Goal: Information Seeking & Learning: Learn about a topic

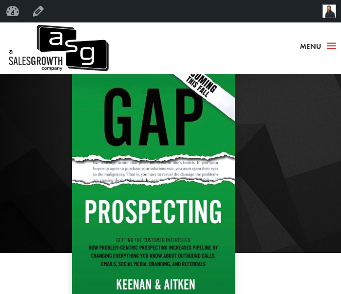
scroll to position [196, 0]
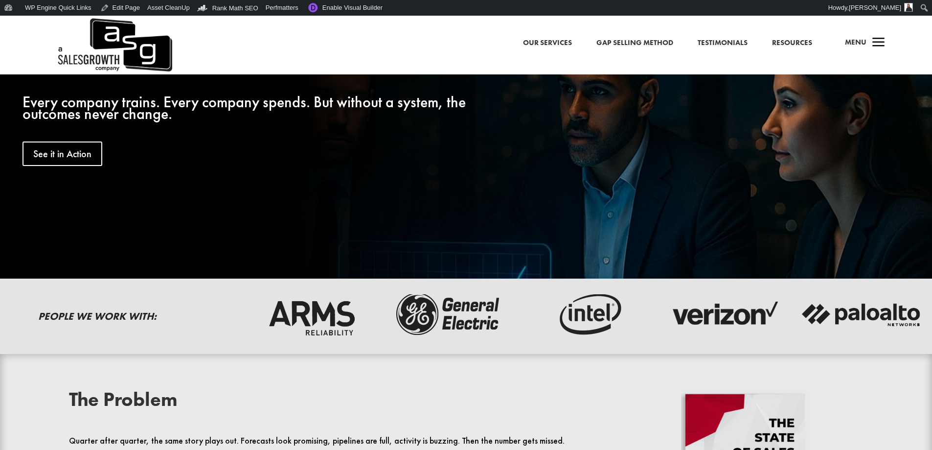
scroll to position [245, 0]
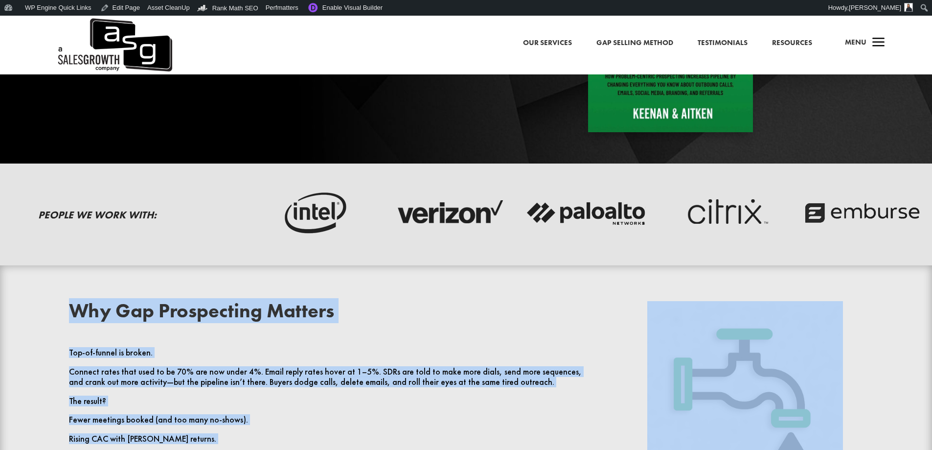
scroll to position [293, 0]
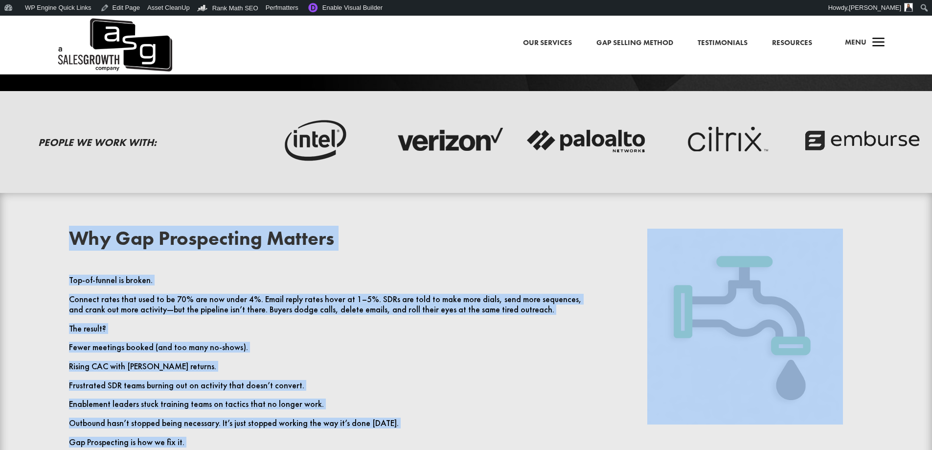
drag, startPoint x: 569, startPoint y: 333, endPoint x: 72, endPoint y: 236, distance: 506.2
copy div "Why Gap Prospecting Matters Top-of-funnel is broken. Connect rates that used to…"
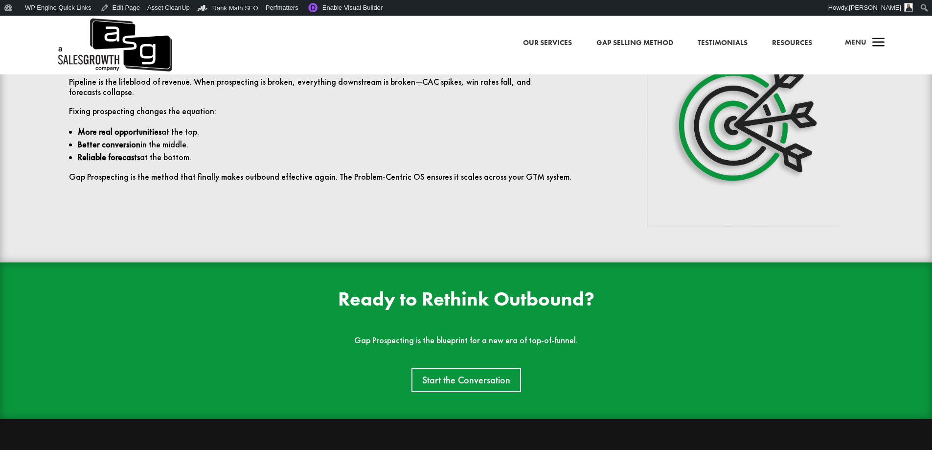
scroll to position [2299, 0]
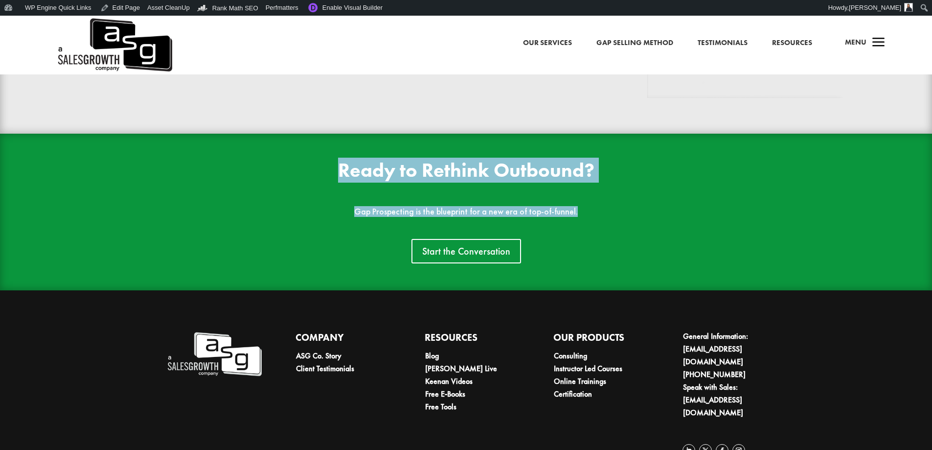
drag, startPoint x: 609, startPoint y: 211, endPoint x: 339, endPoint y: 174, distance: 272.6
click at [339, 174] on div "Ready to Rethink Outbound? Gap Prospecting is the blueprint for a new era of to…" at bounding box center [466, 211] width 794 height 103
copy div "Ready to Rethink Outbound? Gap Prospecting is the blueprint for a new era of to…"
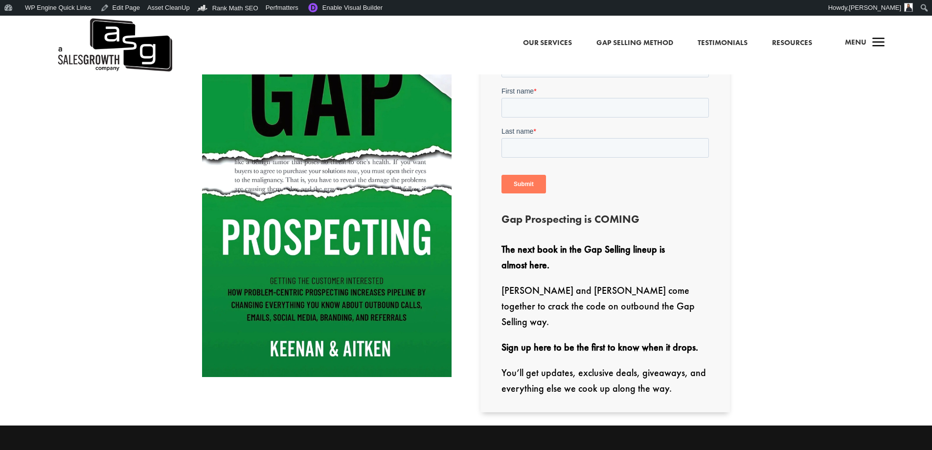
scroll to position [391, 0]
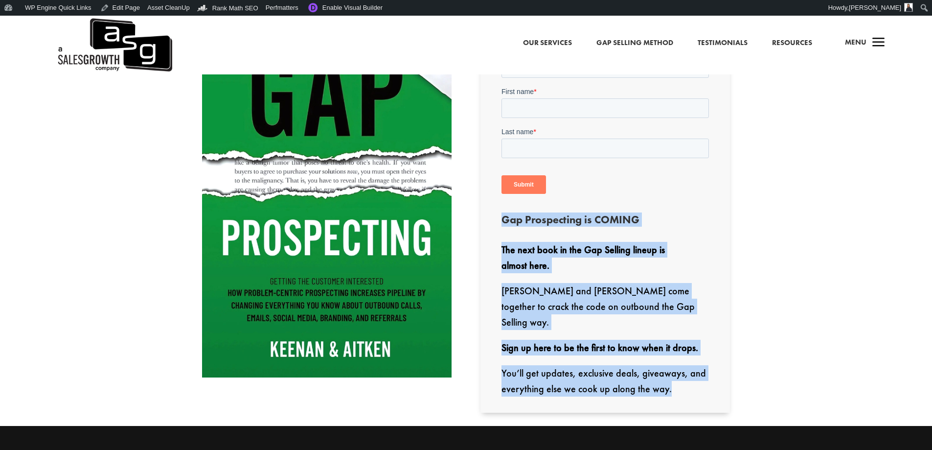
drag, startPoint x: 678, startPoint y: 377, endPoint x: 502, endPoint y: 225, distance: 232.8
click at [502, 225] on div "Be the First to Know Gap Prospecting is COMING The next book in the Gap Selling…" at bounding box center [604, 207] width 249 height 409
copy div "Gap Prospecting is COMING The next book in the Gap Selling lineup is almost her…"
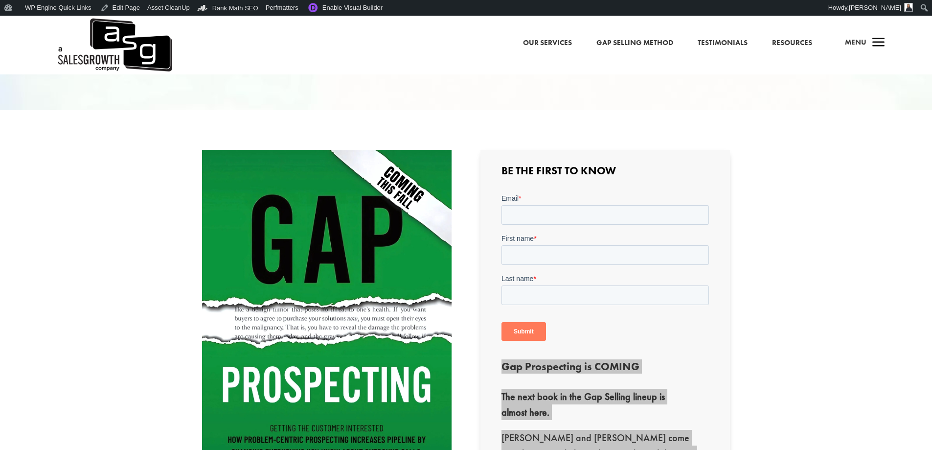
scroll to position [0, 0]
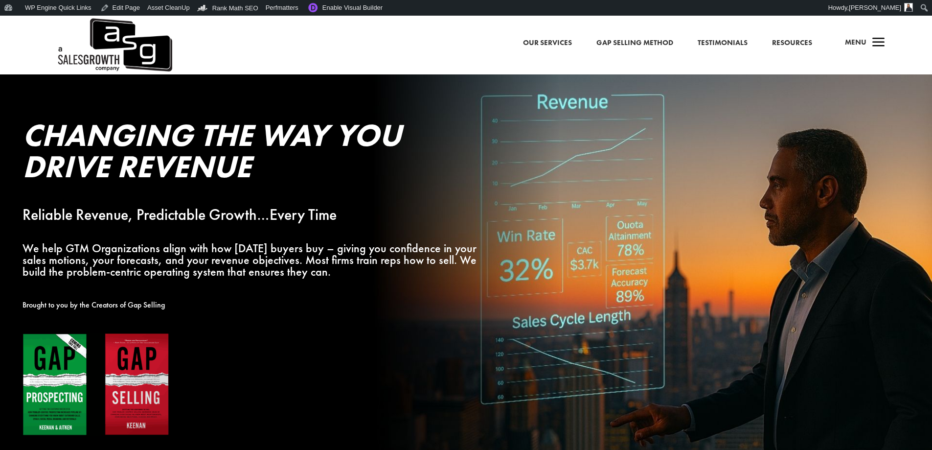
click at [868, 46] on div "a Menu" at bounding box center [860, 44] width 47 height 23
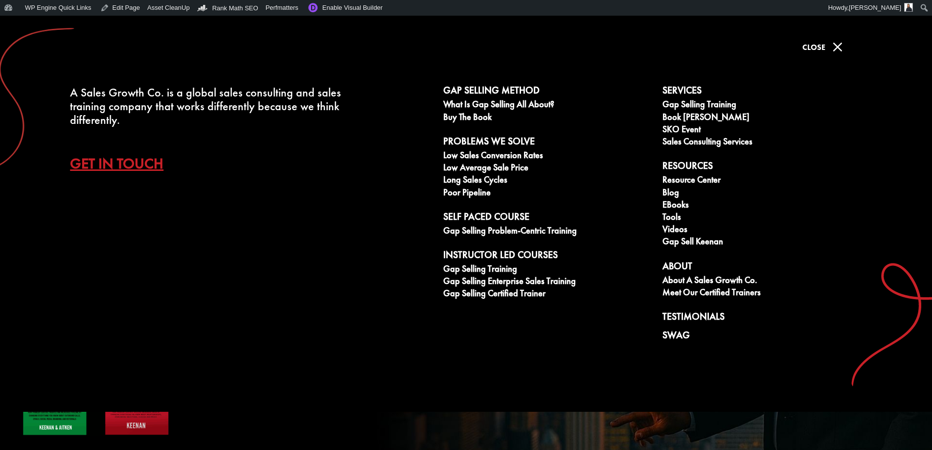
click at [143, 159] on link "Get In Touch" at bounding box center [124, 163] width 108 height 34
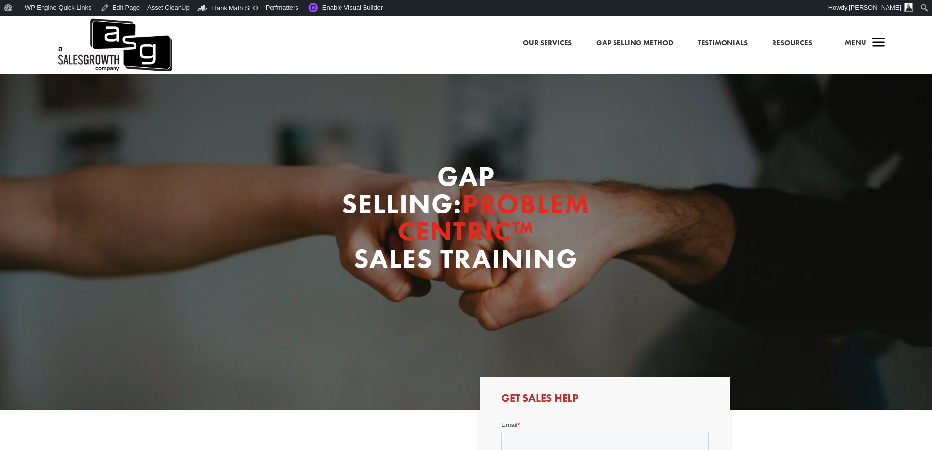
click at [873, 46] on span "a" at bounding box center [879, 43] width 20 height 20
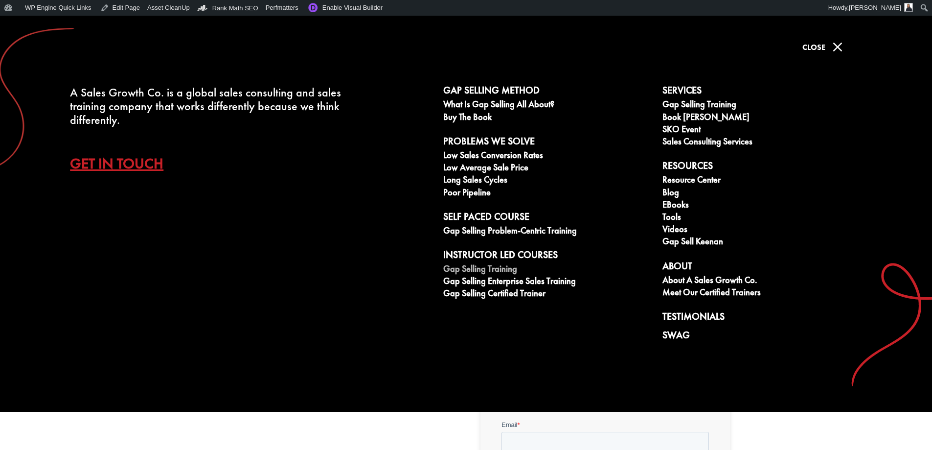
click at [490, 271] on link "Gap Selling Training" at bounding box center [547, 270] width 208 height 12
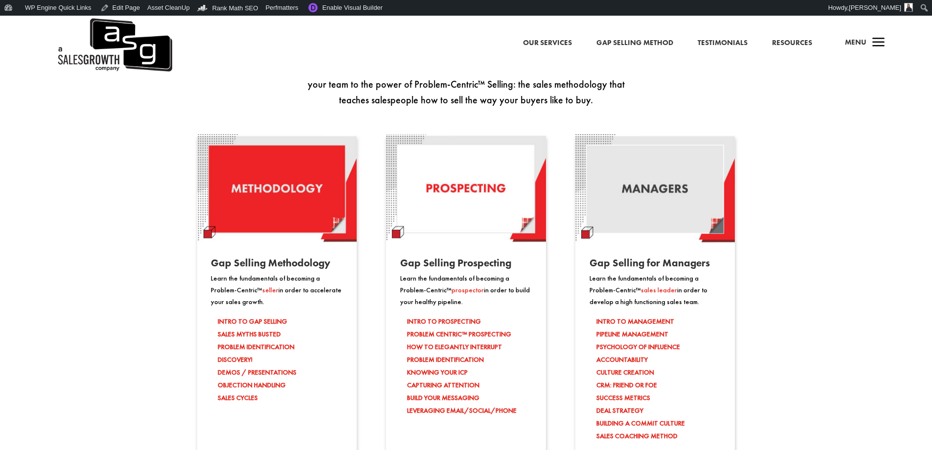
scroll to position [929, 0]
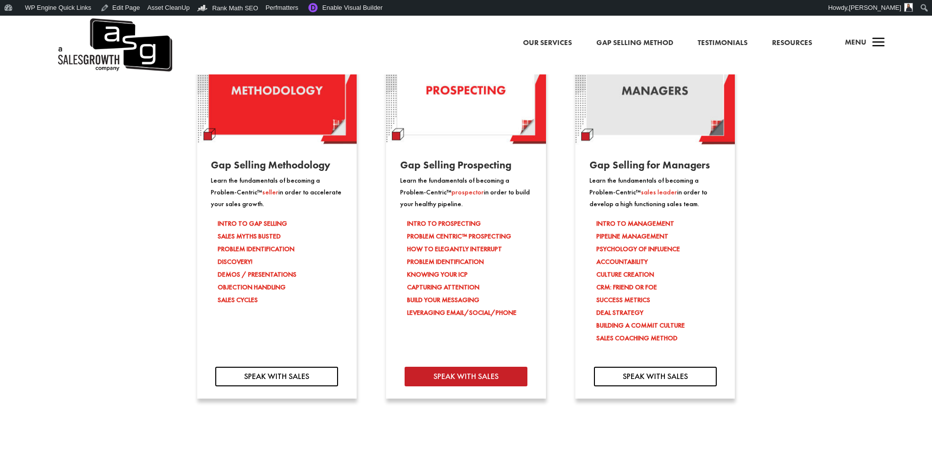
click at [480, 380] on link "SPEAK WITH SALES" at bounding box center [466, 376] width 123 height 20
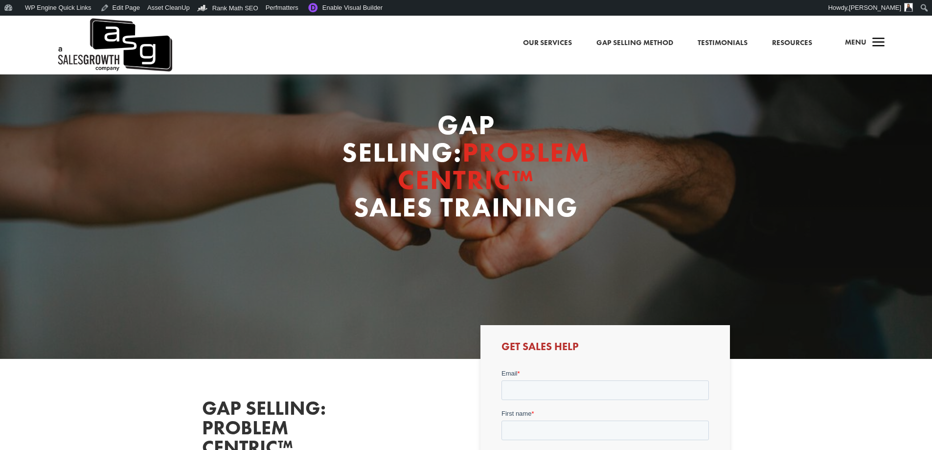
scroll to position [49, 0]
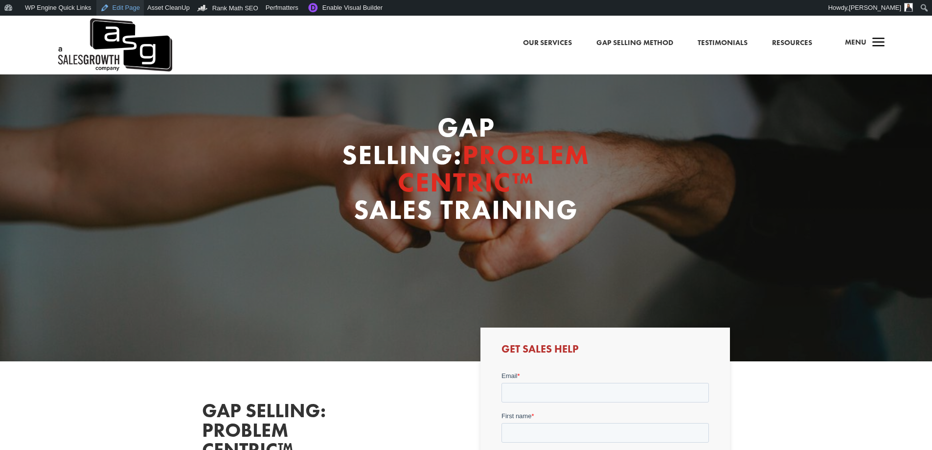
click at [124, 7] on link "Edit Page" at bounding box center [119, 8] width 47 height 16
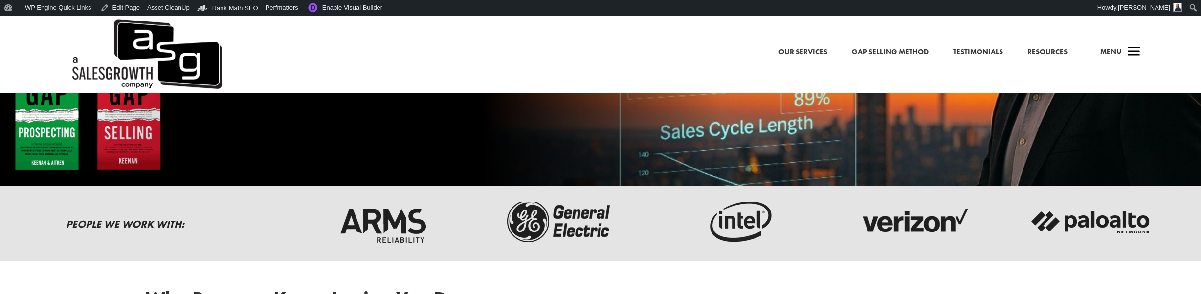
scroll to position [293, 0]
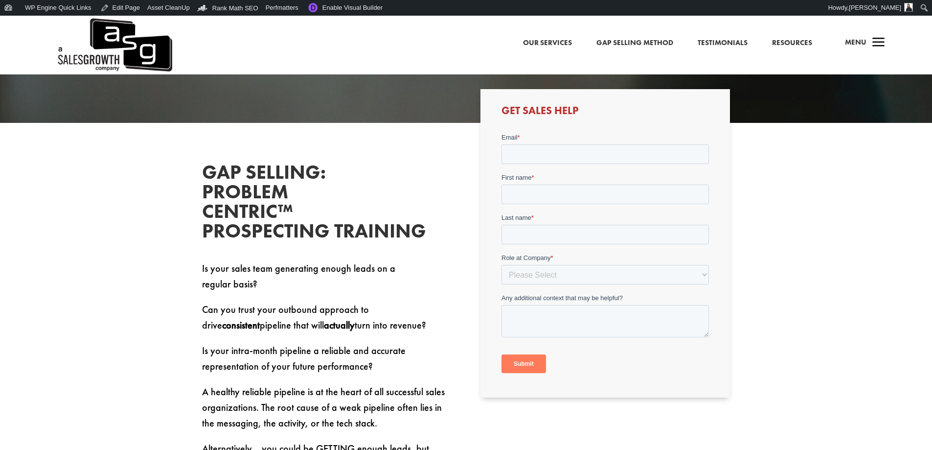
scroll to position [277, 0]
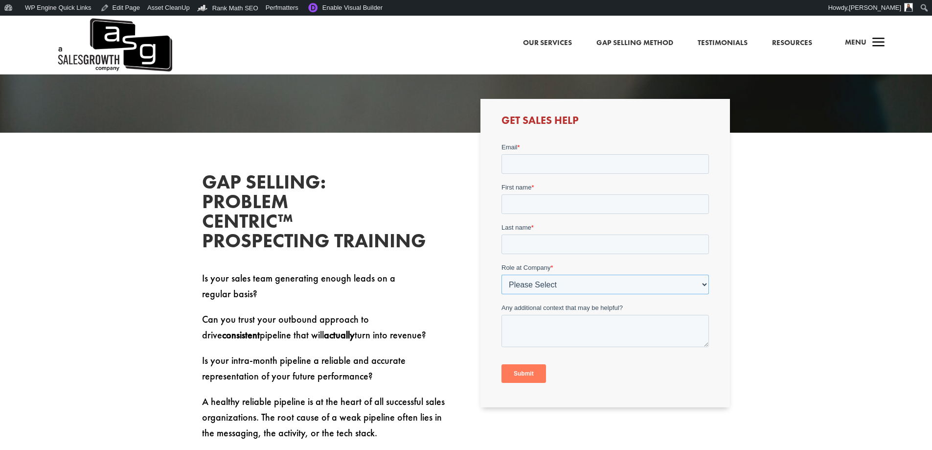
click at [548, 283] on select "Please Select C-Level (CRO, CSO, etc) Senior Leadership (VP of Sales, VP of Ena…" at bounding box center [604, 284] width 207 height 20
select select "C-Level (CRO, CSO, etc)"
click at [501, 274] on select "Please Select C-Level (CRO, CSO, etc) Senior Leadership (VP of Sales, VP of Ena…" at bounding box center [604, 284] width 207 height 20
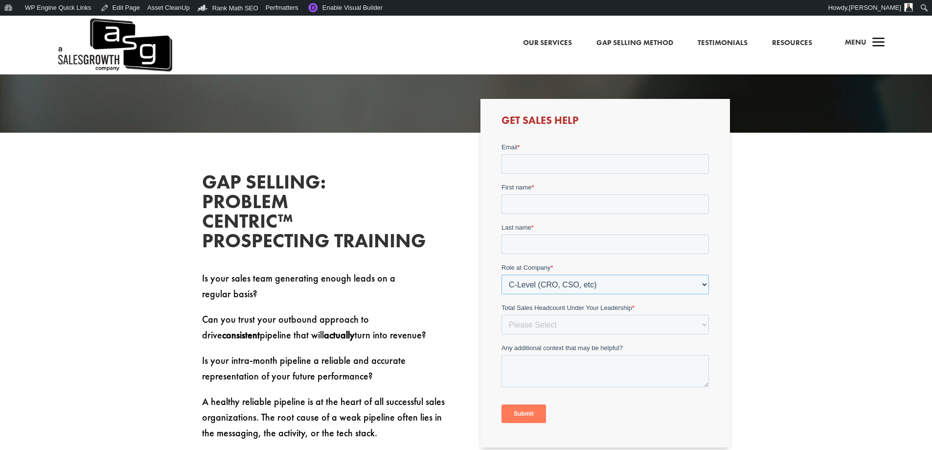
click at [589, 287] on select "Please Select C-Level (CRO, CSO, etc) Senior Leadership (VP of Sales, VP of Ena…" at bounding box center [604, 284] width 207 height 20
click at [456, 229] on div "Gap Selling: Problem Centric™ Prospecting Training Is your sales team generatin…" at bounding box center [466, 360] width 528 height 402
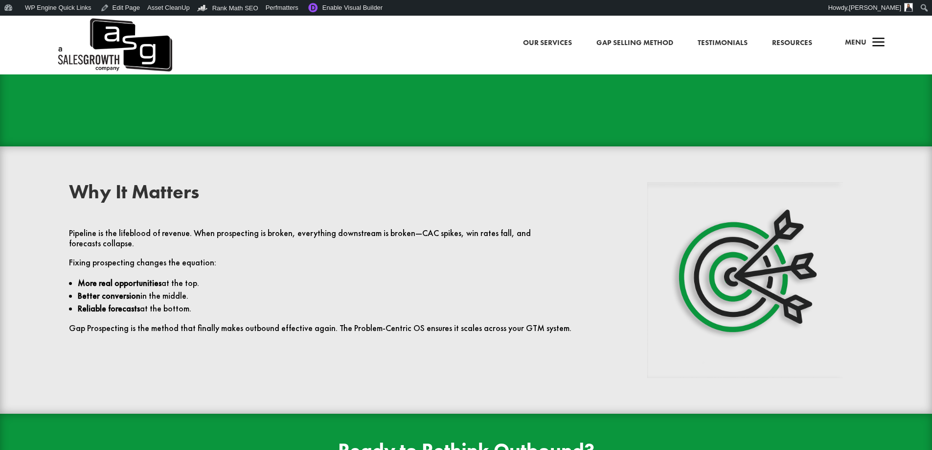
scroll to position [2006, 0]
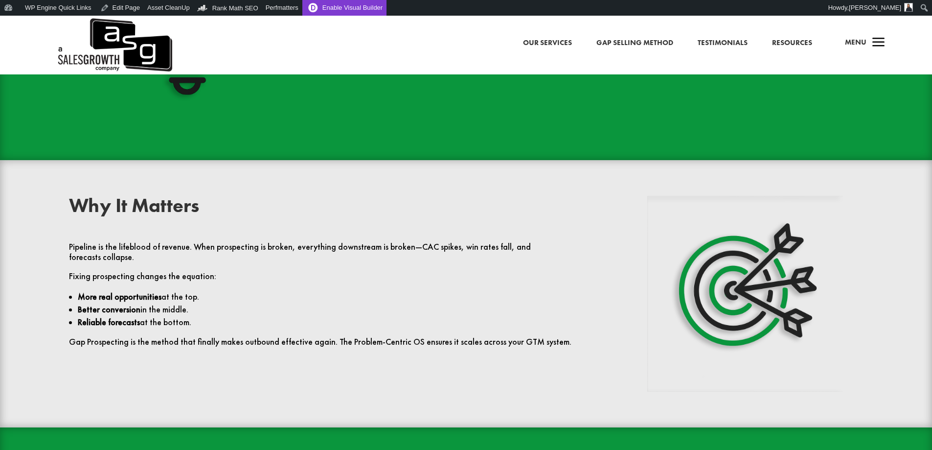
click at [344, 10] on link "Enable Visual Builder" at bounding box center [344, 8] width 84 height 16
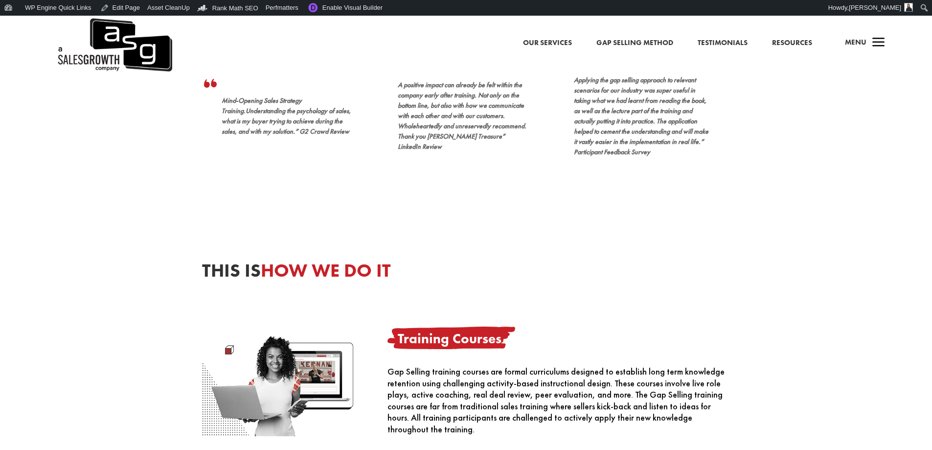
scroll to position [391, 0]
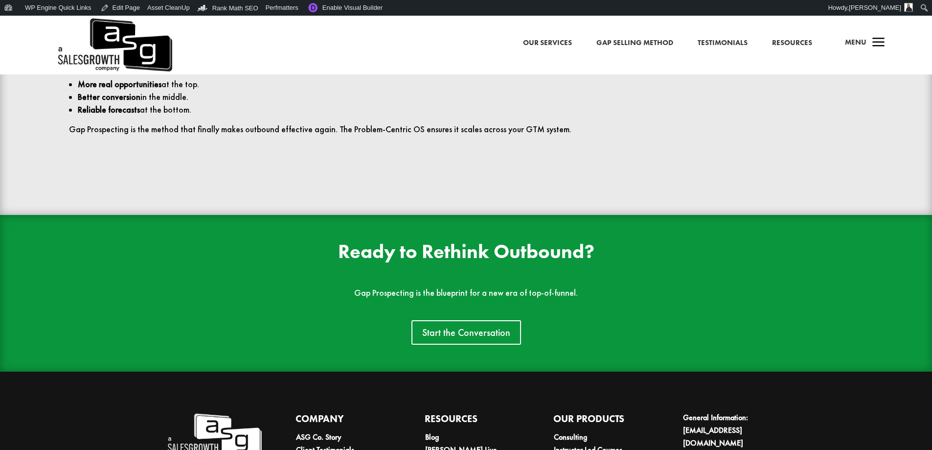
scroll to position [2299, 0]
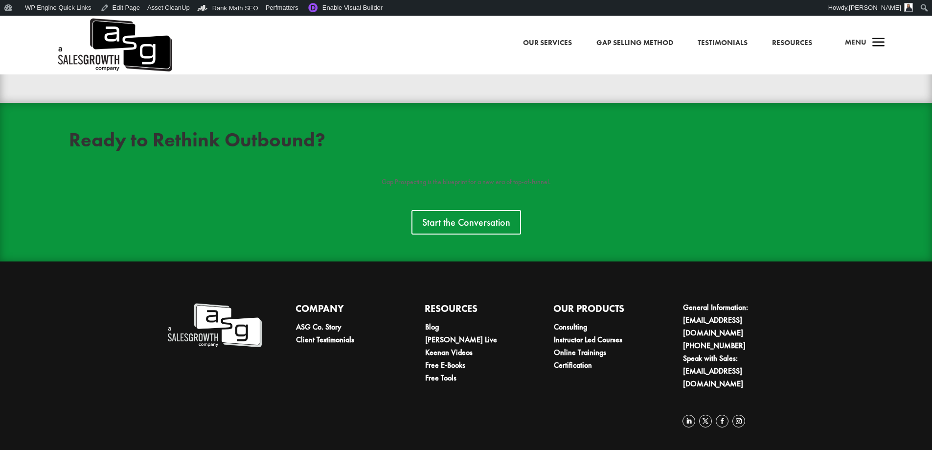
scroll to position [2324, 0]
